Goal: Transaction & Acquisition: Obtain resource

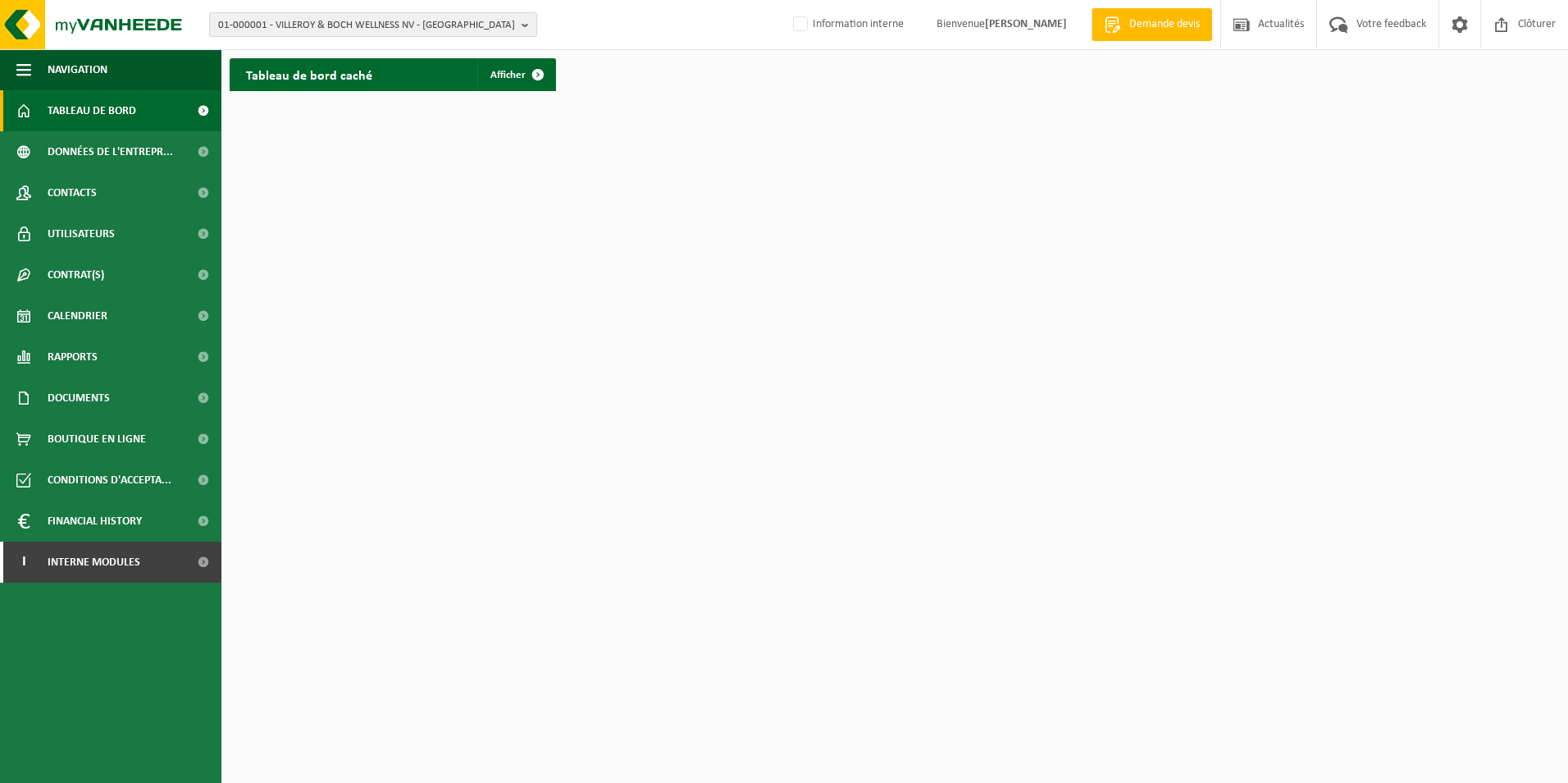
click at [423, 26] on span "01-000001 - VILLEROY & BOCH WELLNESS NV - ROESELARE" at bounding box center [367, 25] width 297 height 25
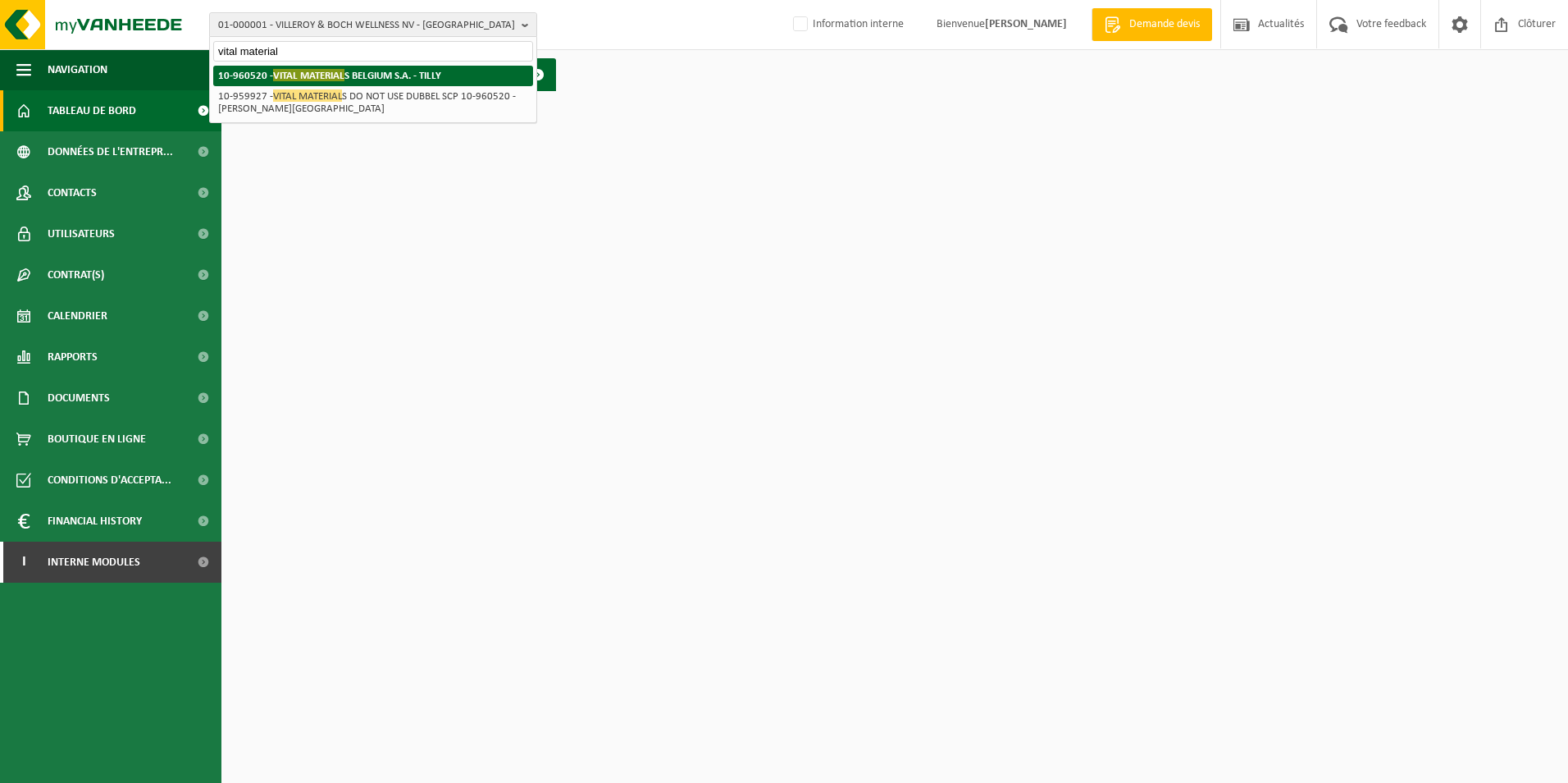
type input "vital material"
click at [422, 67] on li "10-960520 - VITAL MATERIAL S BELGIUM S.A. - TILLY" at bounding box center [373, 76] width 320 height 20
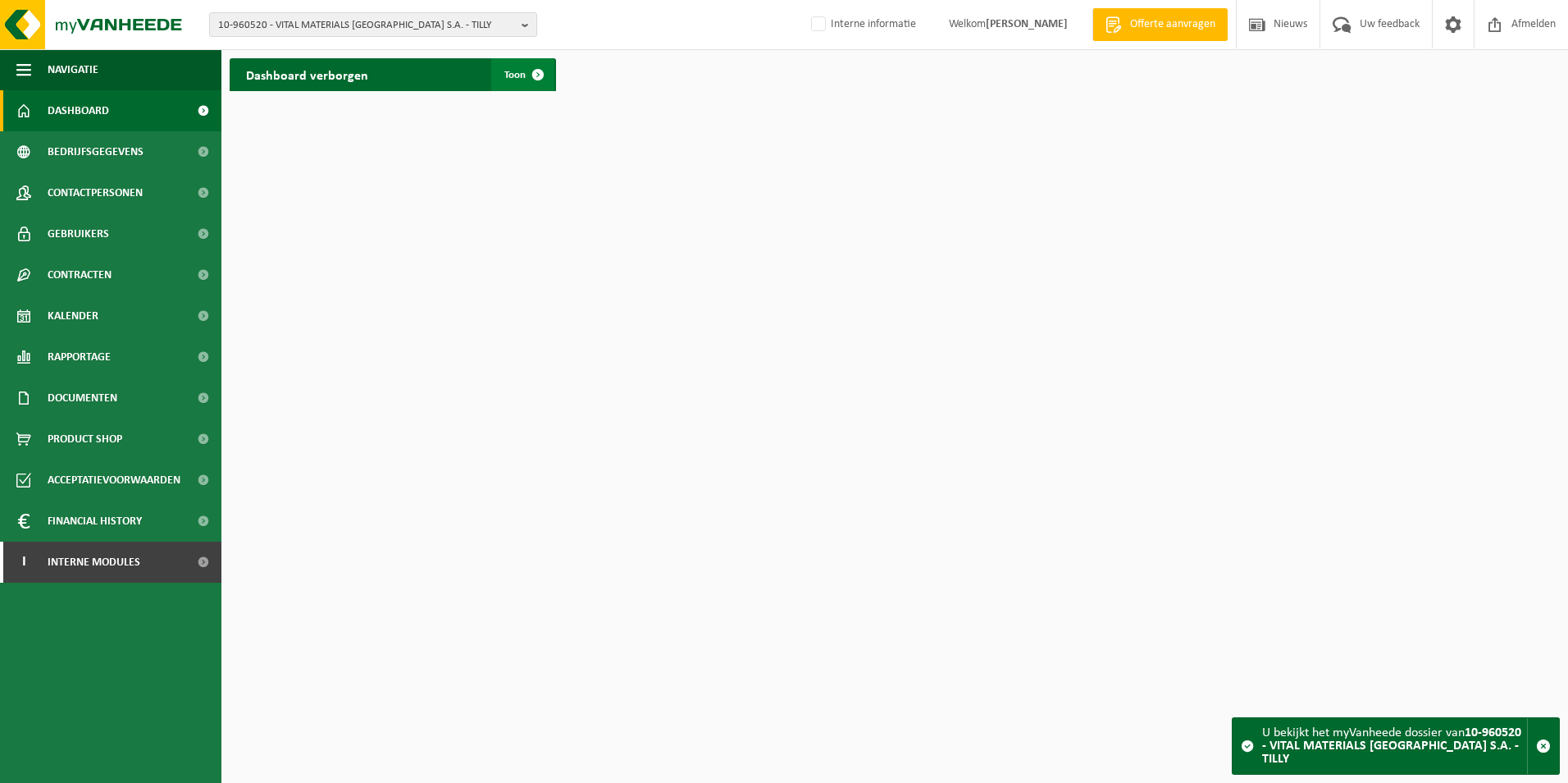
click at [513, 67] on link "Toon" at bounding box center [522, 74] width 63 height 33
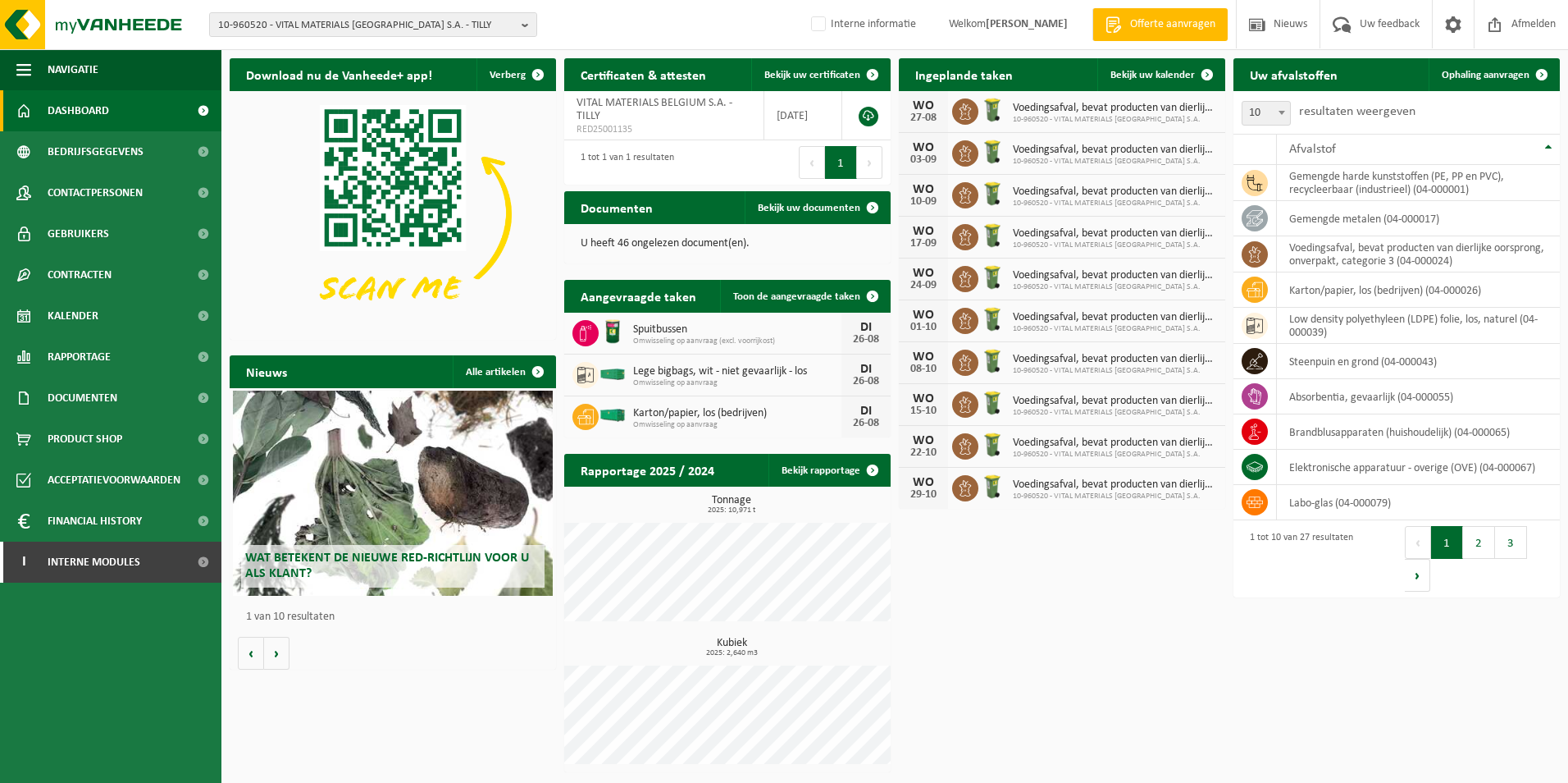
click at [1137, 596] on div "Download nu de Vanheede+ app! Verberg Certificaten & attesten Bekijk uw certifi…" at bounding box center [895, 416] width 1339 height 731
click at [61, 398] on span "Documenten" at bounding box center [83, 397] width 70 height 41
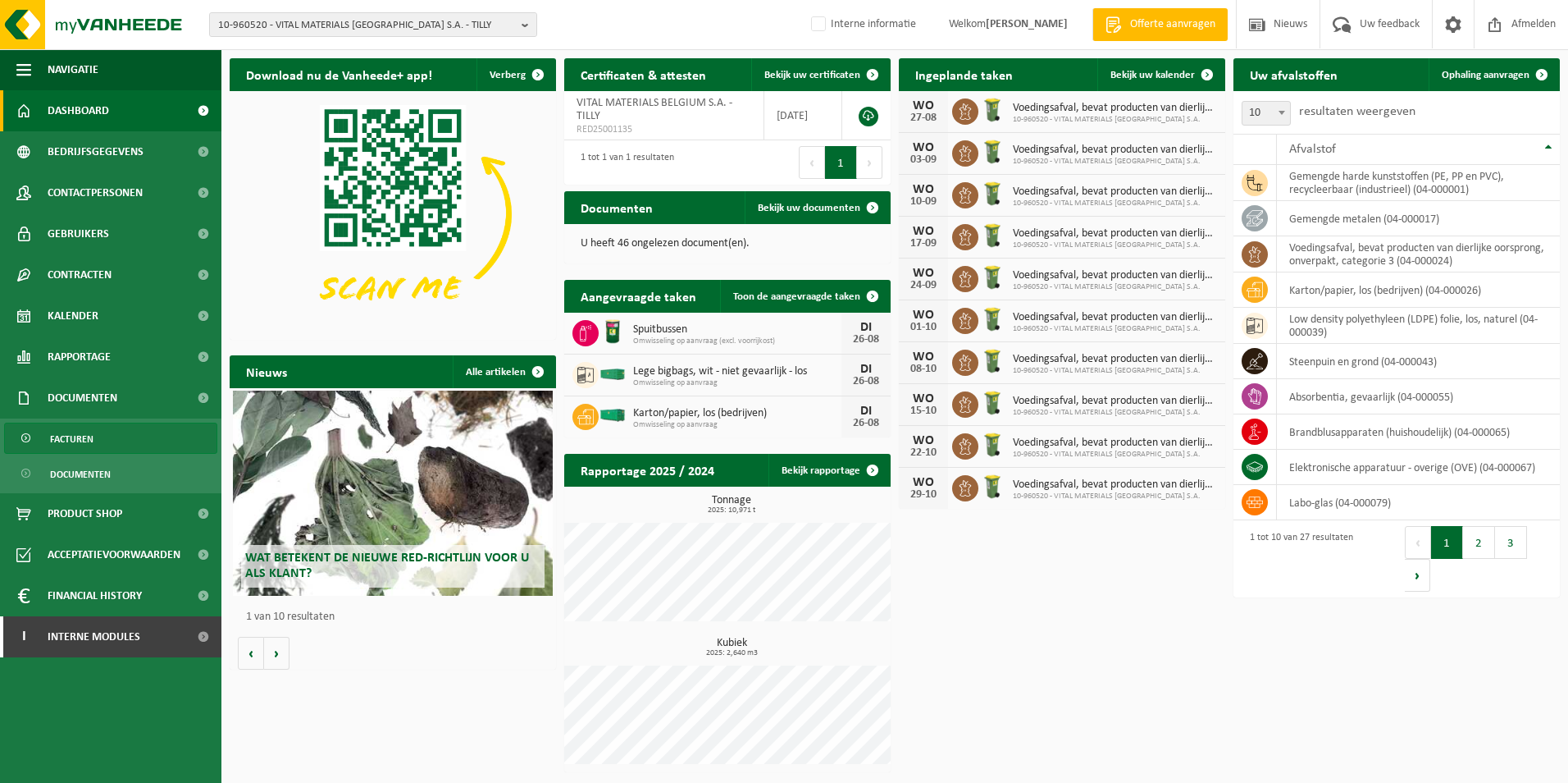
click at [76, 425] on span "Facturen" at bounding box center [72, 439] width 43 height 31
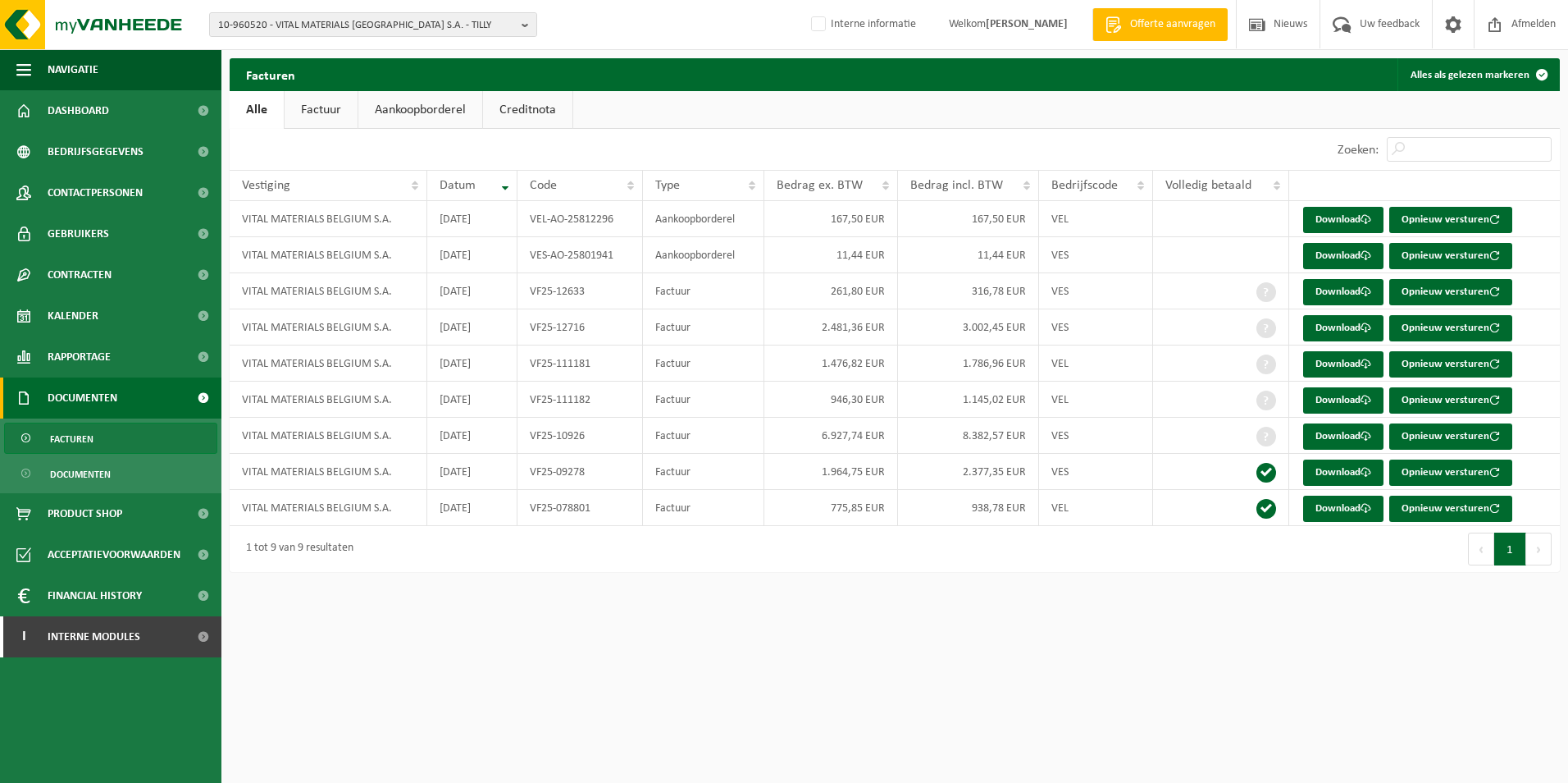
click at [406, 112] on link "Aankoopborderel" at bounding box center [420, 109] width 124 height 38
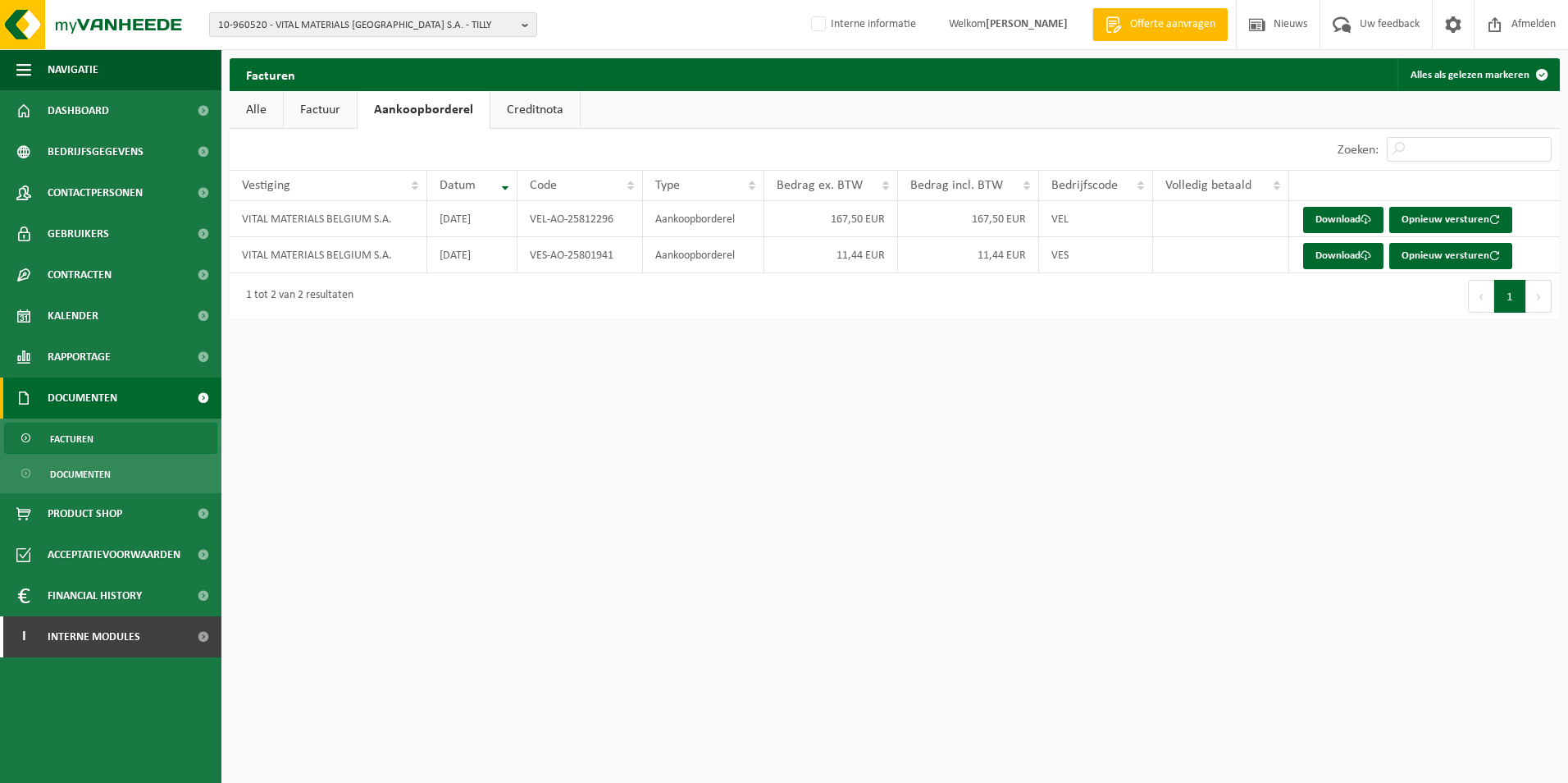
click at [317, 115] on link "Factuur" at bounding box center [320, 109] width 73 height 38
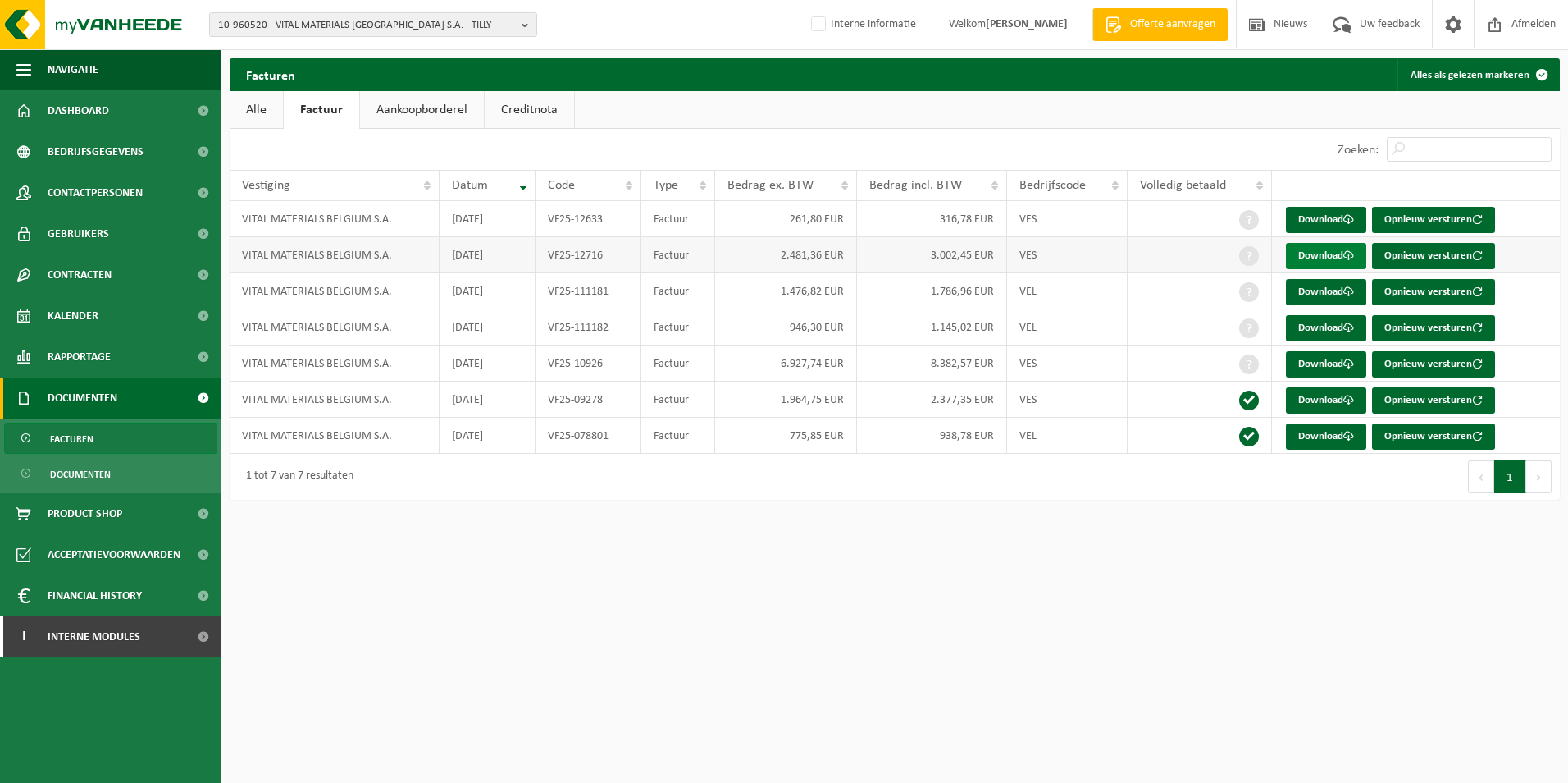
click at [1339, 252] on link "Download" at bounding box center [1327, 256] width 81 height 27
click at [1333, 408] on link "Download" at bounding box center [1327, 400] width 81 height 27
click at [1344, 367] on link "Download" at bounding box center [1327, 364] width 81 height 27
click at [1348, 218] on span at bounding box center [1349, 219] width 11 height 11
click at [725, 26] on div "10-960520 - VITAL MATERIALS BELGIUM S.A. - TILLY 10-960520 - VITAL MATERIALS BE…" at bounding box center [784, 25] width 1568 height 50
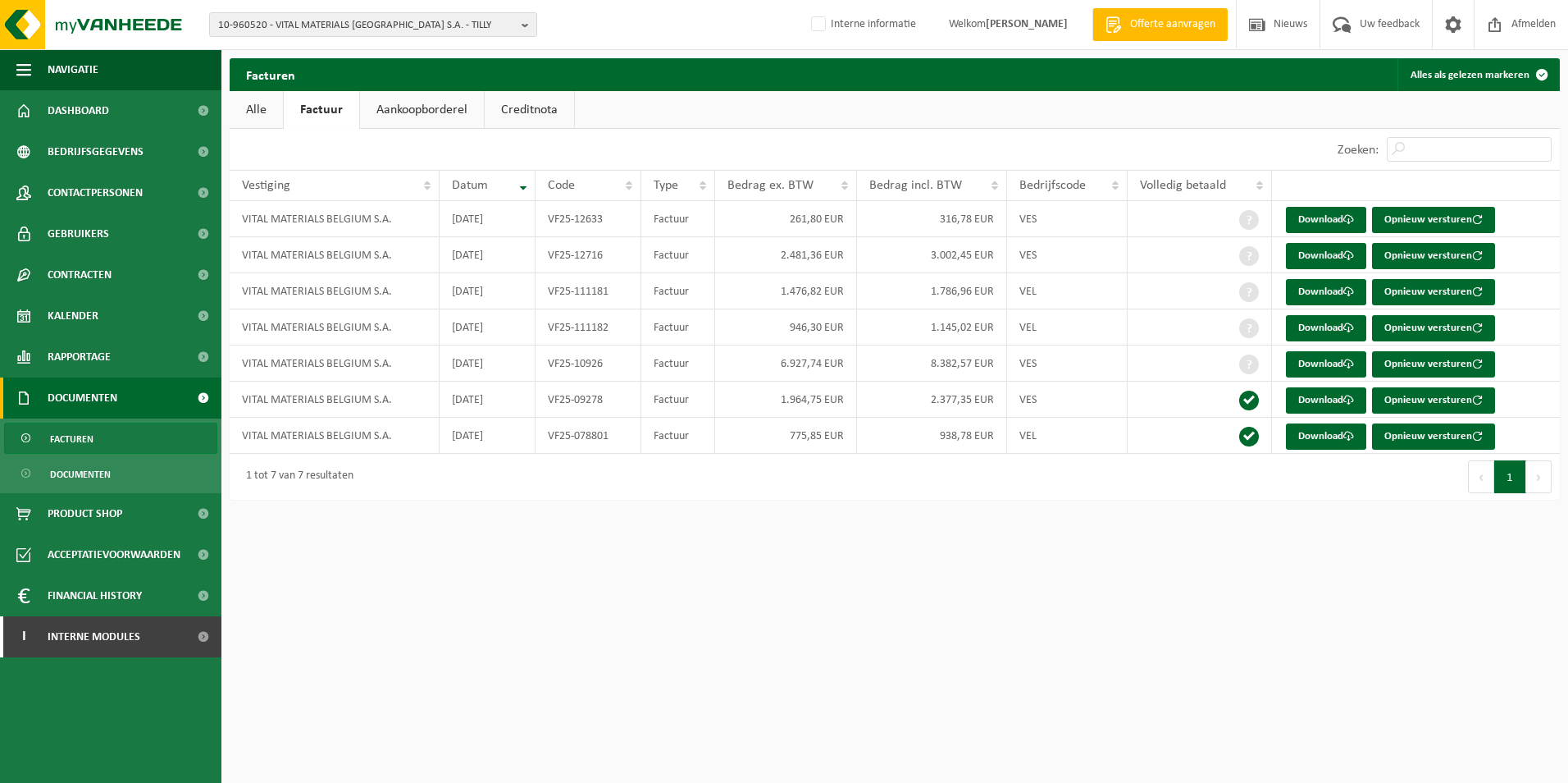
click at [747, 105] on ul "Alle Factuur Aankoopborderel Creditnota" at bounding box center [895, 109] width 1330 height 38
click at [710, 96] on ul "Alle Factuur Aankoopborderel Creditnota" at bounding box center [895, 109] width 1330 height 38
click at [1327, 227] on link "Download" at bounding box center [1327, 219] width 81 height 27
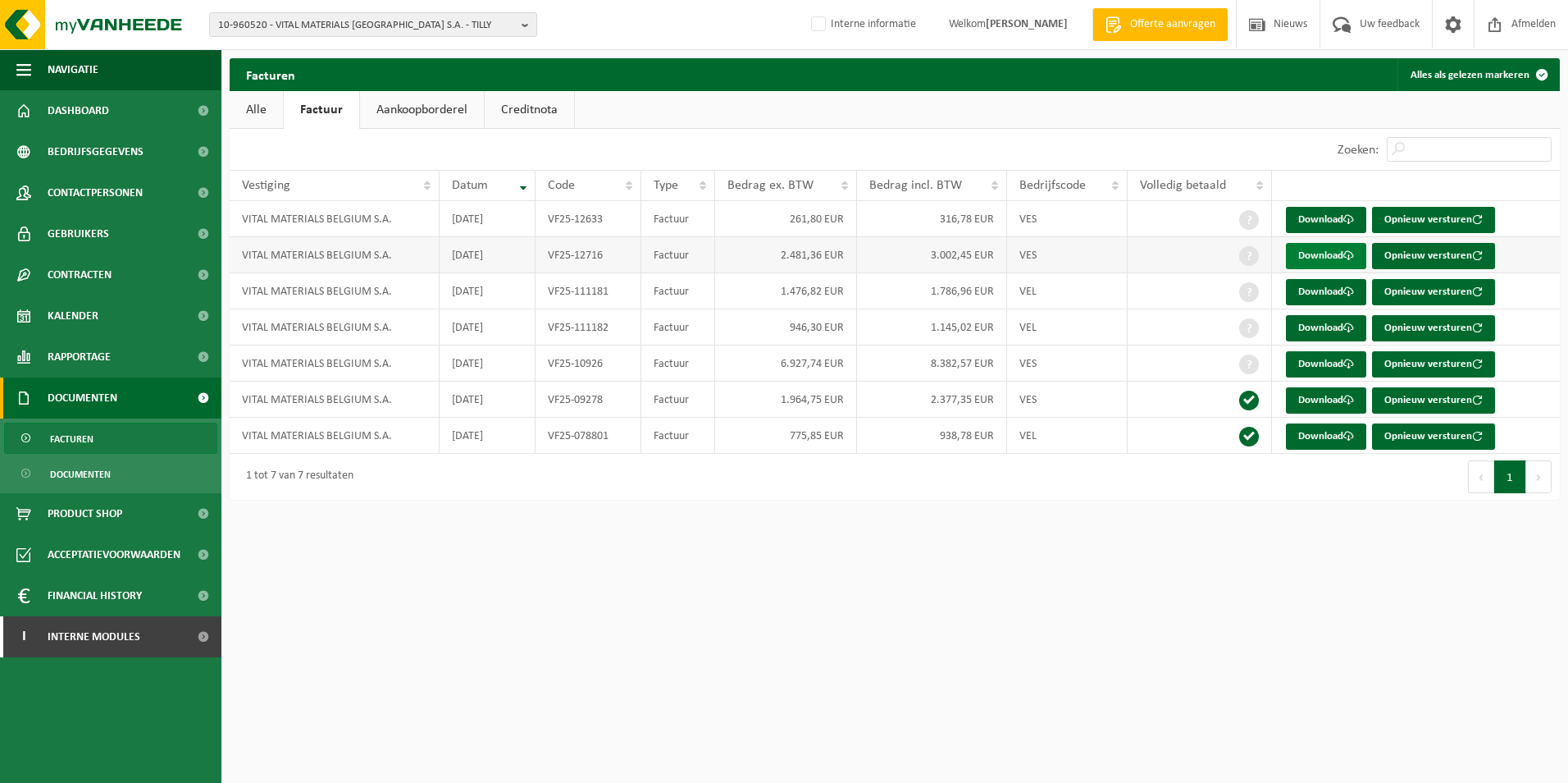
click at [1321, 252] on link "Download" at bounding box center [1327, 256] width 81 height 27
click at [429, 24] on span "10-960520 - VITAL MATERIALS BELGIUM S.A. - TILLY" at bounding box center [367, 25] width 297 height 25
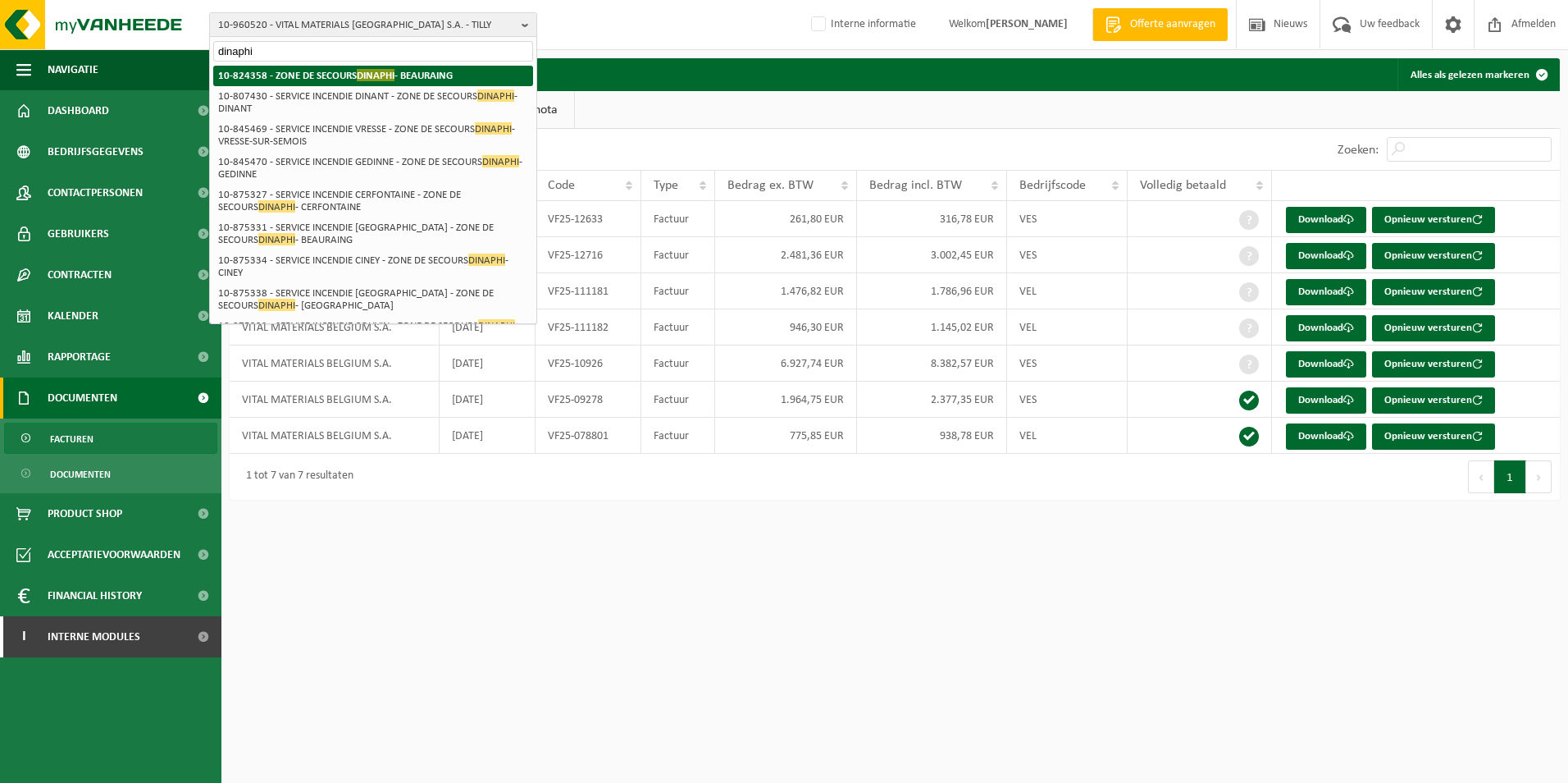
type input "dinaphi"
click at [414, 79] on strong "10-824358 - ZONE DE SECOURS DINAPHI - BEAURAING" at bounding box center [336, 74] width 235 height 12
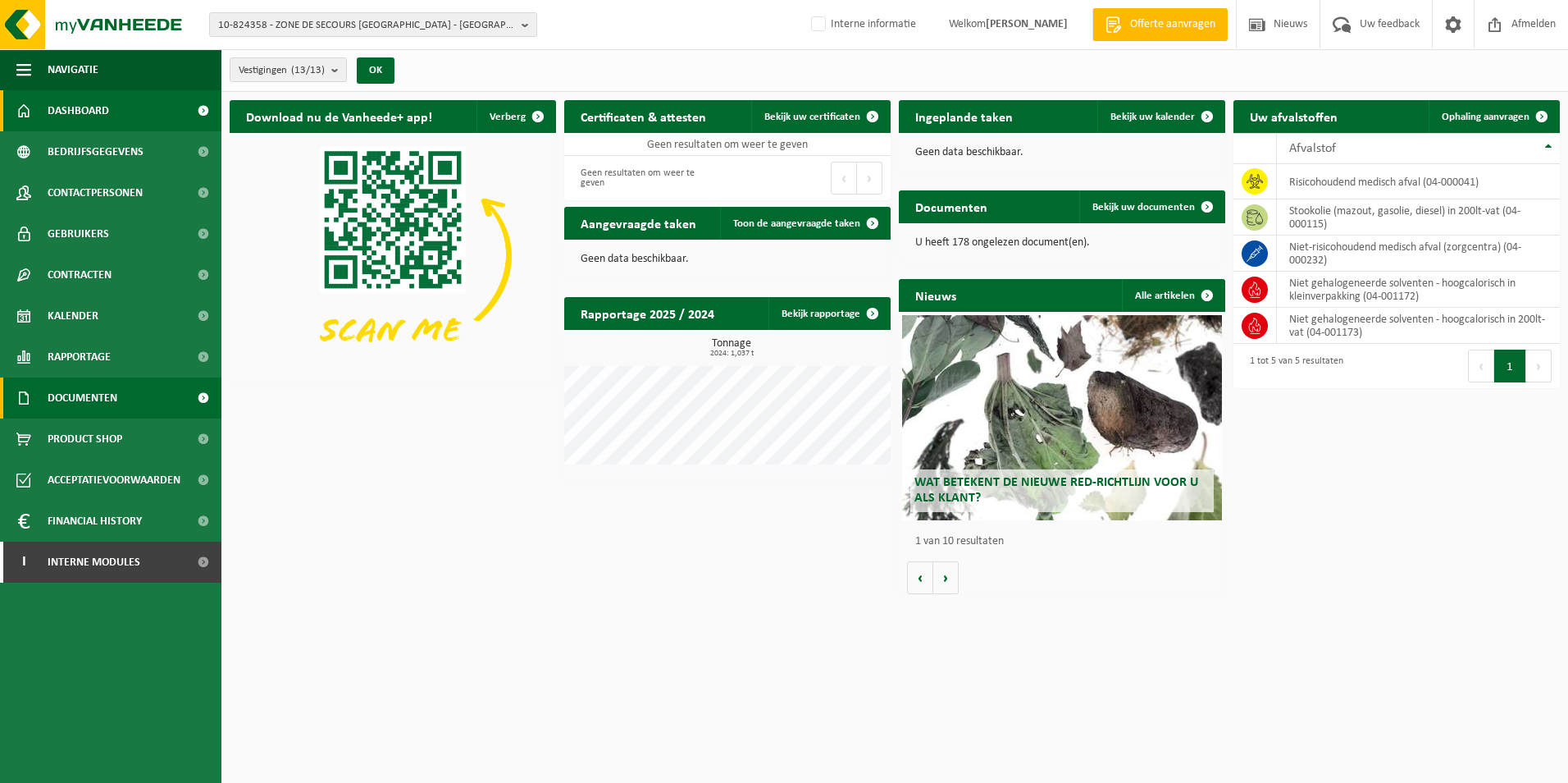
click at [97, 412] on span "Documenten" at bounding box center [83, 397] width 70 height 41
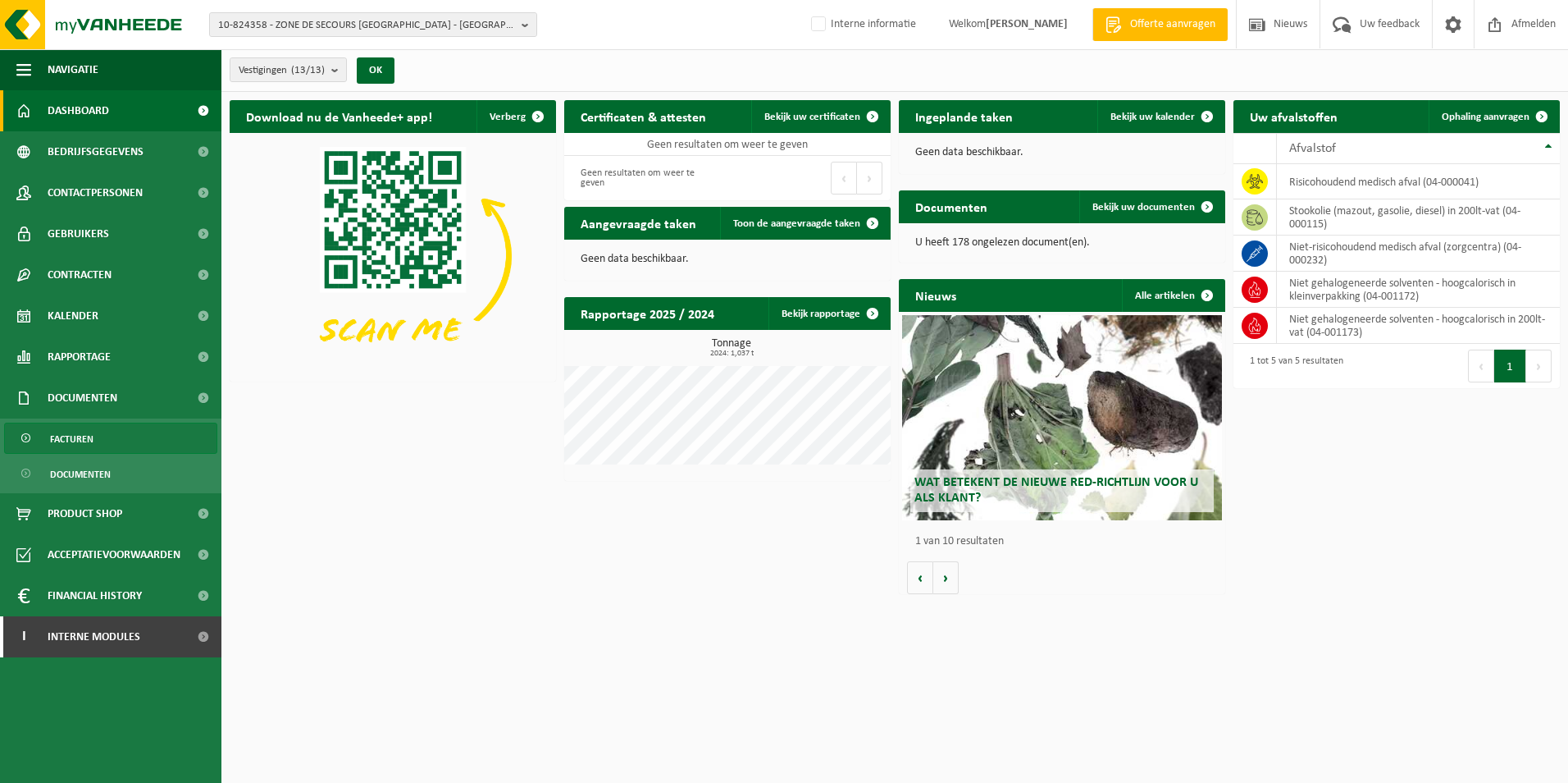
click at [95, 444] on link "Facturen" at bounding box center [110, 438] width 213 height 31
